Goal: Information Seeking & Learning: Check status

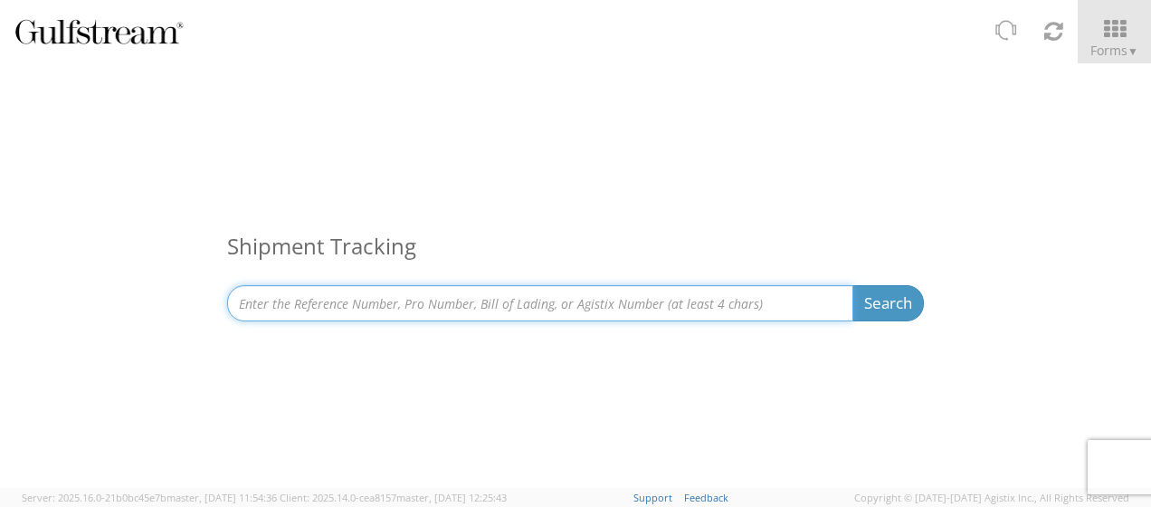
click at [412, 300] on input at bounding box center [540, 303] width 626 height 36
paste input "SAPO25-29976"
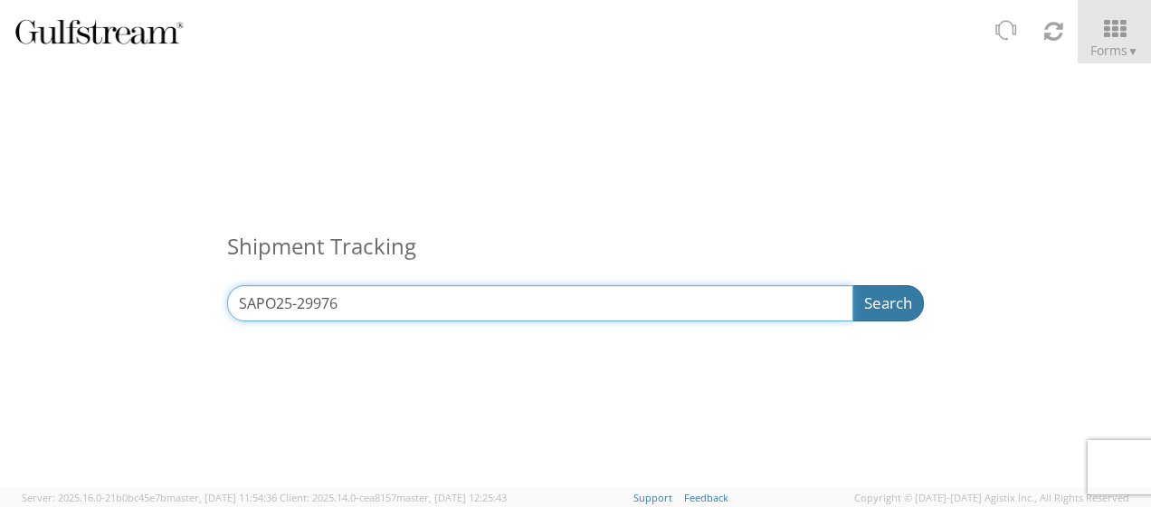
type input "SAPO25-29976"
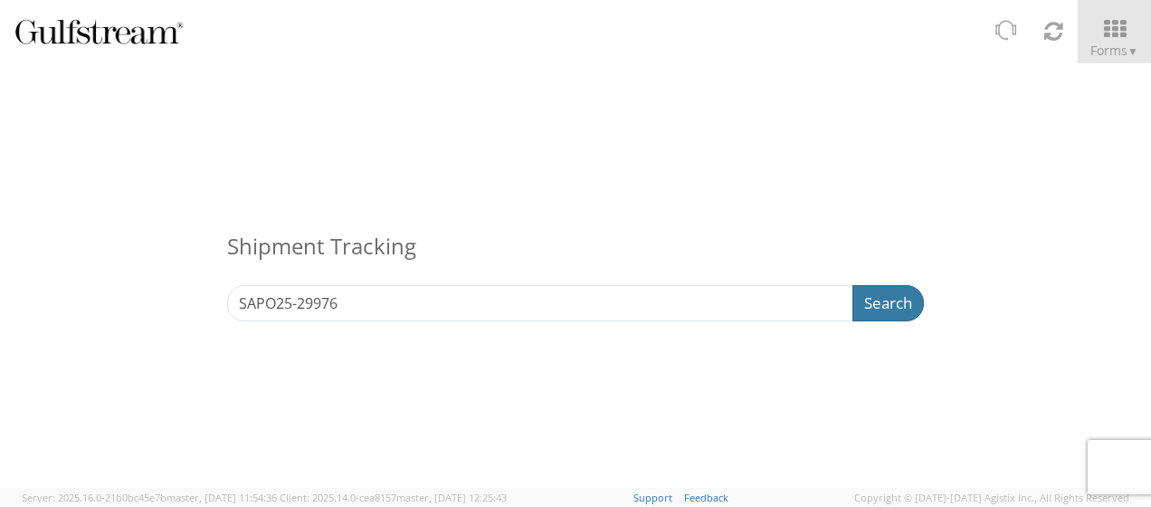
click at [886, 297] on button "Search" at bounding box center [887, 303] width 71 height 36
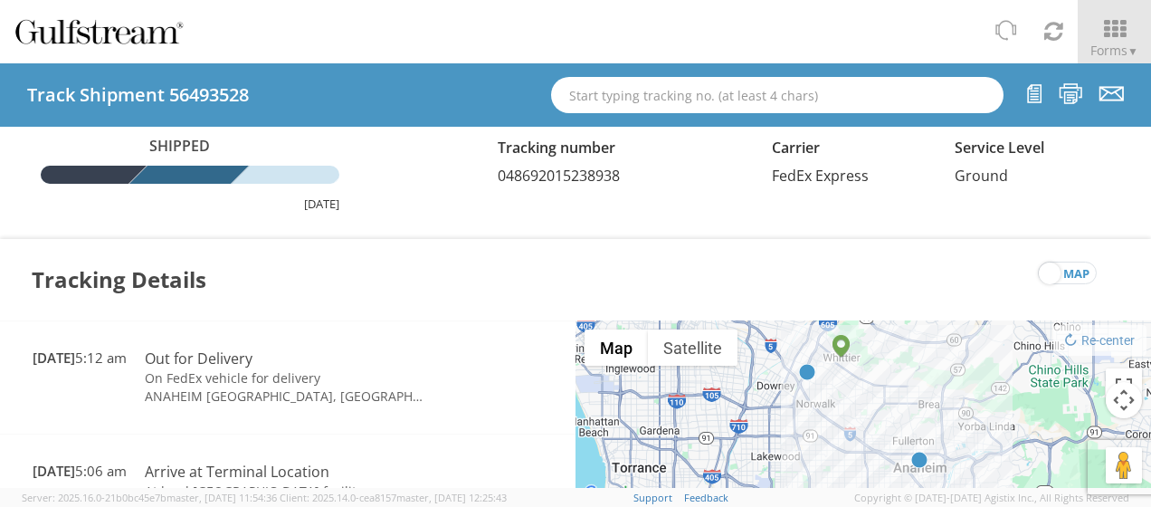
click at [534, 265] on div "Tracking Details map" at bounding box center [575, 279] width 1151 height 81
click at [568, 175] on span "048692015238938" at bounding box center [559, 176] width 122 height 20
copy span "048692015238938"
click at [939, 192] on div "Shipped [DATE] Tracking number 048692015238938 Carrier FedEx Express Service Le…" at bounding box center [576, 174] width 1124 height 76
